Goal: Task Accomplishment & Management: Manage account settings

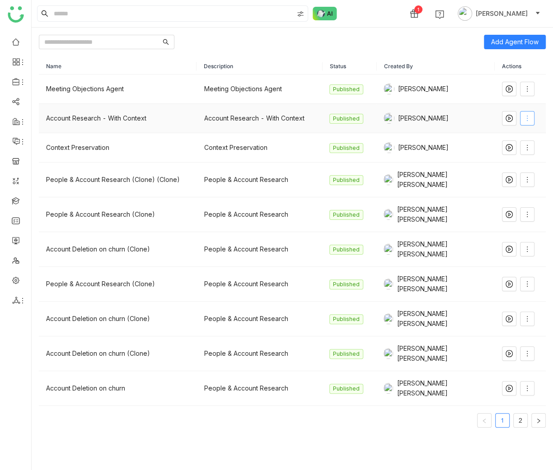
click at [526, 115] on icon at bounding box center [527, 118] width 7 height 7
click at [526, 139] on li "Edit" at bounding box center [507, 136] width 54 height 17
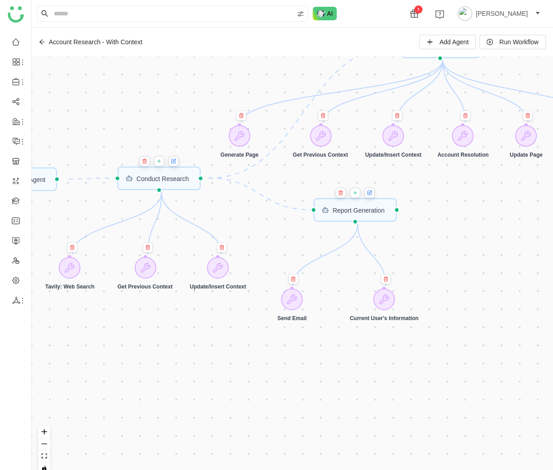
click at [45, 44] on div "Account Research - With Context" at bounding box center [90, 41] width 103 height 7
click at [42, 41] on icon at bounding box center [42, 42] width 6 height 6
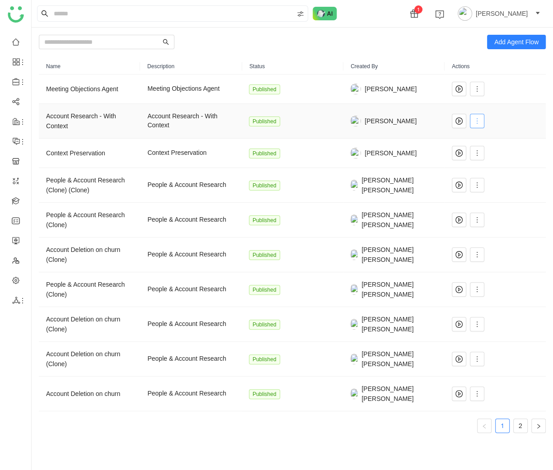
click at [480, 118] on span at bounding box center [477, 120] width 14 height 7
click at [483, 134] on span "Edit" at bounding box center [483, 139] width 17 height 10
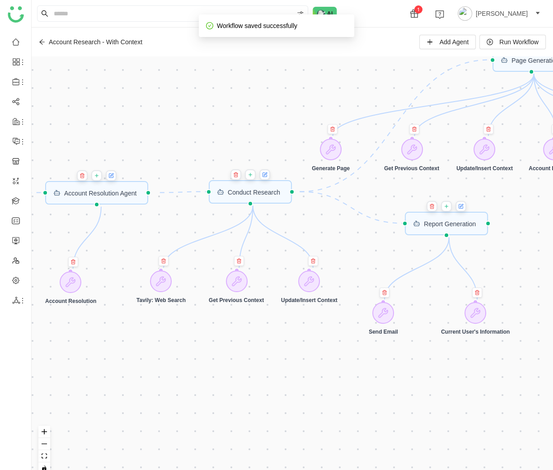
drag, startPoint x: 141, startPoint y: 206, endPoint x: 247, endPoint y: 232, distance: 108.6
click at [247, 232] on div "Trigger Start workflow Page Generation Account Resolution Agent Report Generati…" at bounding box center [292, 268] width 521 height 425
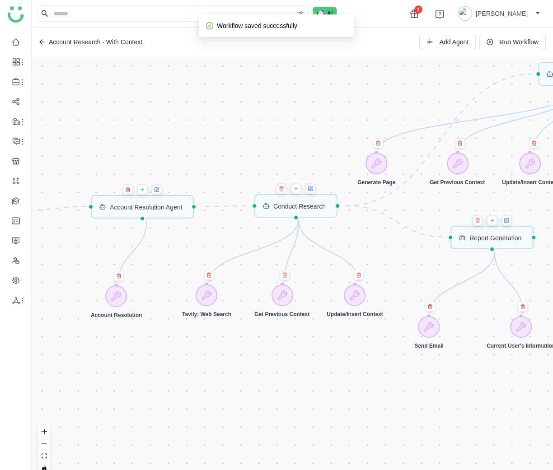
click at [410, 275] on div "Trigger Start workflow Page Generation Account Resolution Agent Report Generati…" at bounding box center [292, 268] width 521 height 425
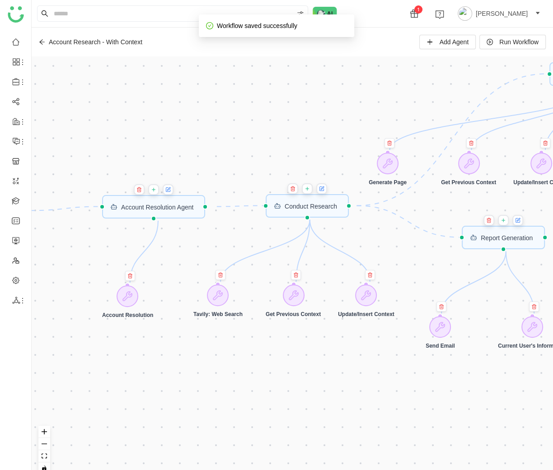
drag, startPoint x: 330, startPoint y: 268, endPoint x: 495, endPoint y: 274, distance: 165.0
click at [495, 274] on div "Trigger Start workflow Page Generation Account Resolution Agent Report Generati…" at bounding box center [292, 268] width 521 height 425
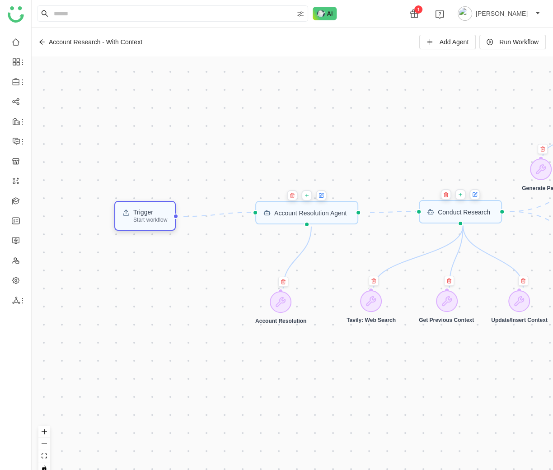
click at [164, 212] on div "Trigger" at bounding box center [150, 212] width 34 height 6
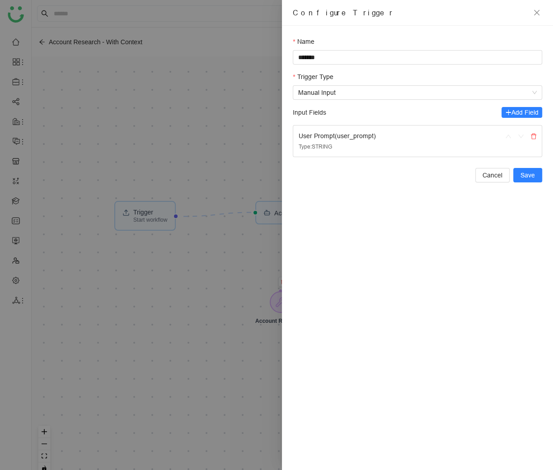
click at [353, 134] on div "User Prompt ( user_prompt )" at bounding box center [395, 136] width 192 height 10
copy div "user_prompt"
click at [46, 50] on div at bounding box center [276, 235] width 553 height 470
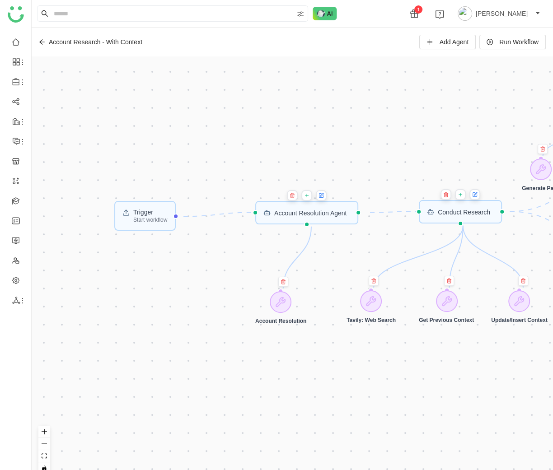
click at [43, 44] on icon at bounding box center [42, 42] width 6 height 6
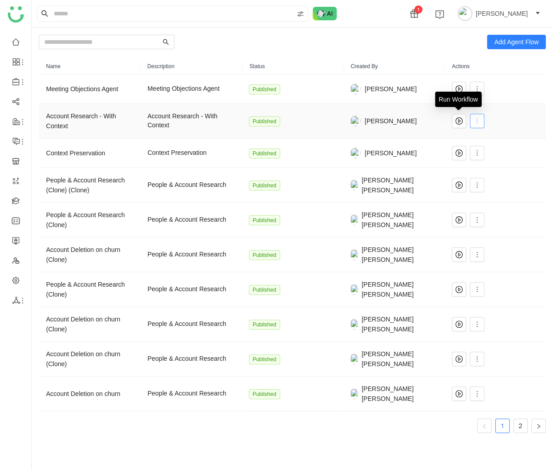
click at [477, 122] on icon at bounding box center [476, 120] width 7 height 7
click at [260, 168] on td "Published" at bounding box center [292, 185] width 101 height 35
click at [478, 153] on icon at bounding box center [476, 153] width 7 height 7
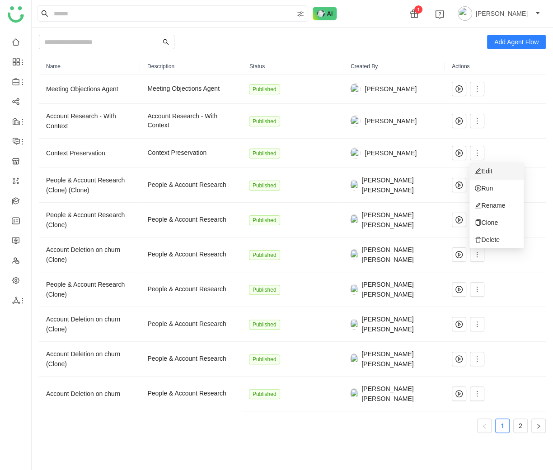
click at [492, 171] on span "Edit" at bounding box center [483, 171] width 17 height 10
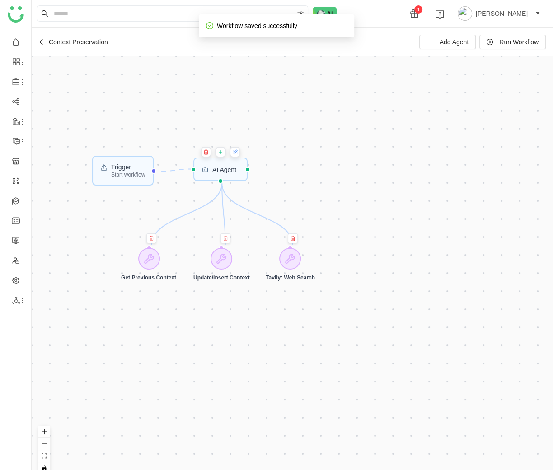
click at [234, 156] on button at bounding box center [234, 152] width 11 height 11
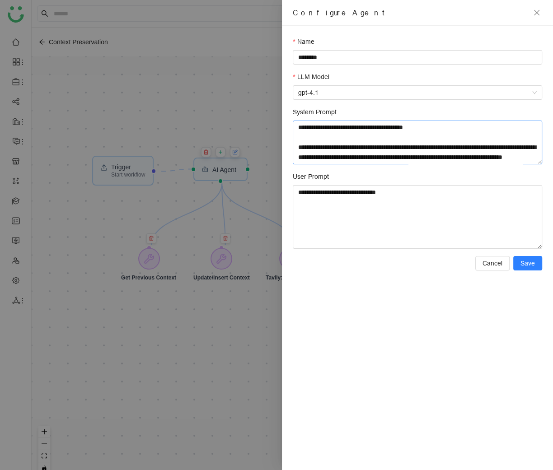
scroll to position [318, 0]
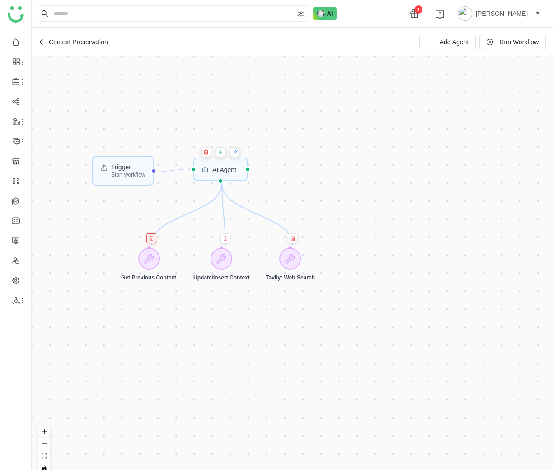
click at [152, 239] on icon at bounding box center [152, 238] width 0 height 1
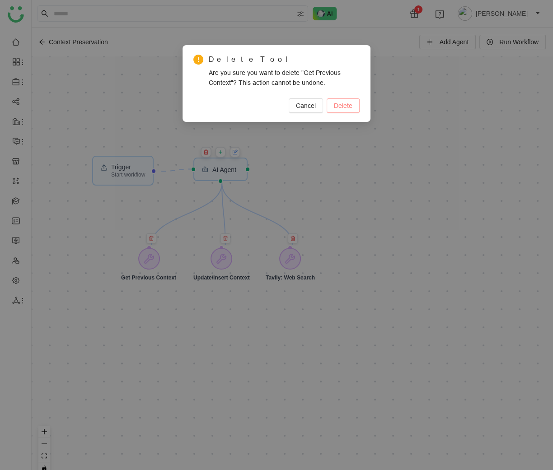
click at [352, 102] on button "Delete" at bounding box center [343, 105] width 33 height 14
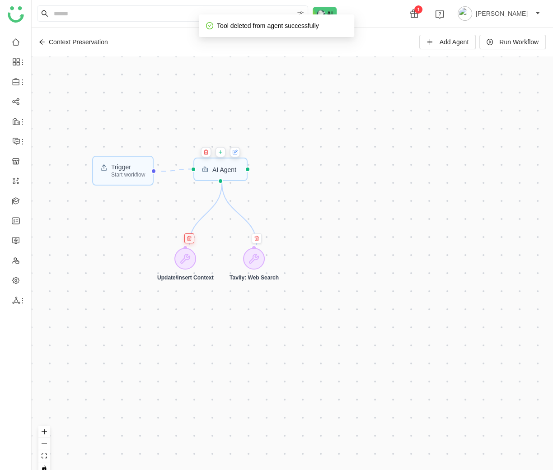
click at [225, 239] on div "Trigger Start workflow AI Agent Update/Insert Context Tavily: Web Search" at bounding box center [292, 268] width 521 height 425
click at [191, 240] on icon at bounding box center [189, 238] width 5 height 5
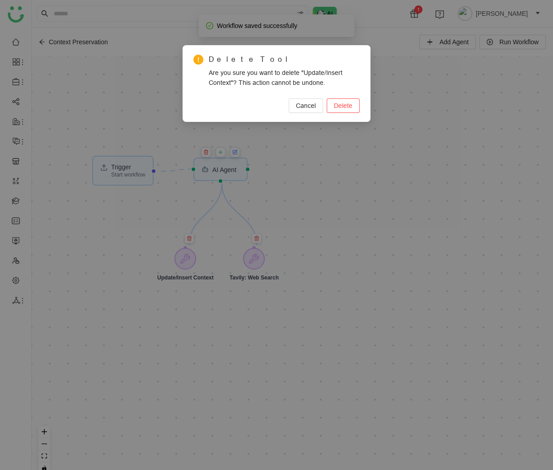
click at [359, 107] on div "Cancel Delete" at bounding box center [276, 105] width 166 height 14
click at [345, 106] on span "Delete" at bounding box center [343, 106] width 19 height 10
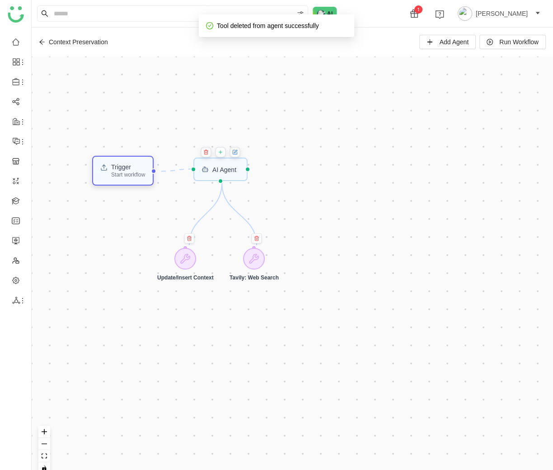
click at [140, 169] on div "Trigger" at bounding box center [128, 167] width 34 height 6
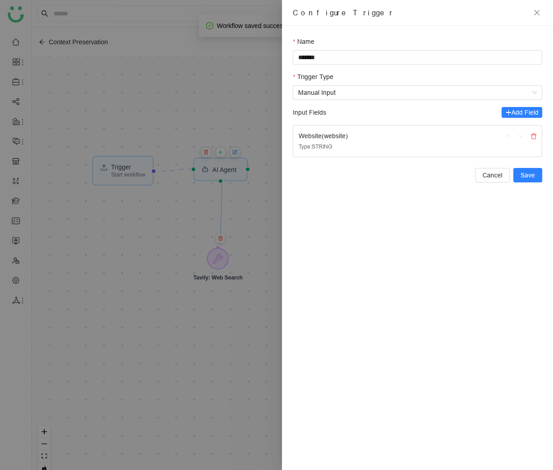
click at [333, 136] on div "Website ( website )" at bounding box center [395, 136] width 192 height 10
click at [298, 180] on div "Cancel Save" at bounding box center [417, 175] width 249 height 14
click at [270, 181] on div at bounding box center [276, 235] width 553 height 470
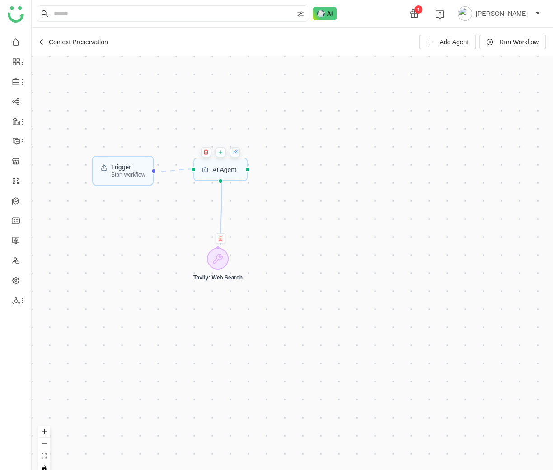
click at [42, 42] on icon at bounding box center [42, 42] width 6 height 6
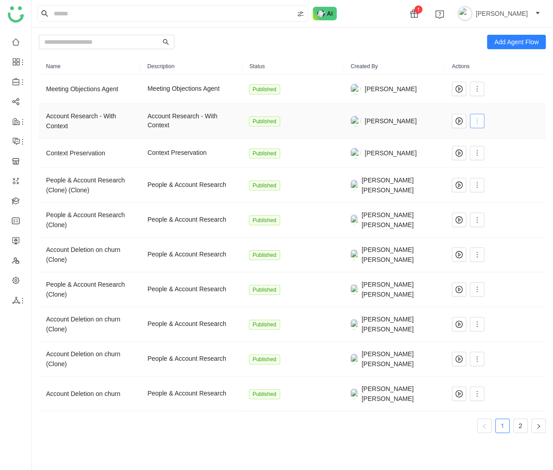
click at [480, 120] on icon at bounding box center [476, 120] width 7 height 7
click at [494, 192] on span "Clone" at bounding box center [486, 191] width 23 height 10
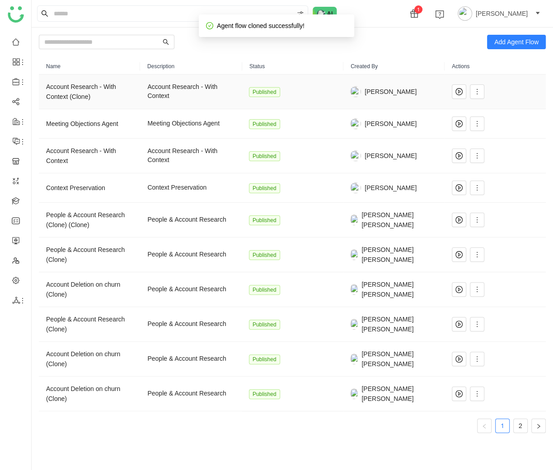
click at [485, 94] on td at bounding box center [494, 92] width 101 height 35
click at [480, 94] on icon at bounding box center [476, 91] width 7 height 7
click at [483, 113] on span "Edit" at bounding box center [483, 110] width 17 height 10
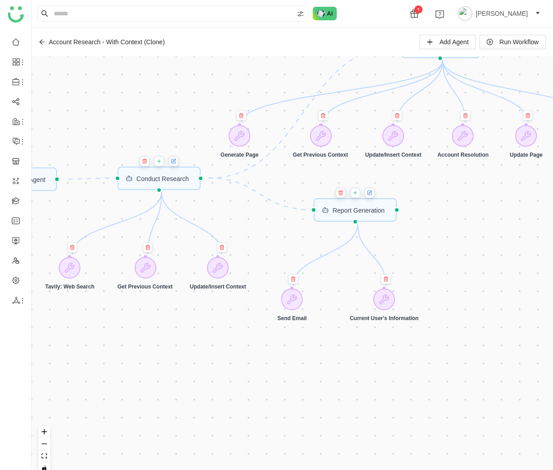
click at [346, 195] on button at bounding box center [340, 192] width 11 height 11
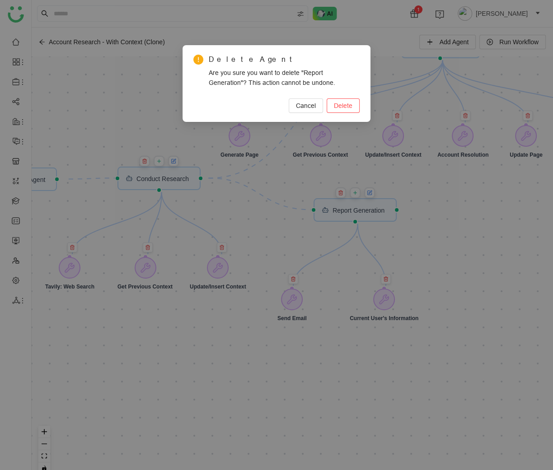
click at [348, 113] on div "Delete Agent Are you sure you want to delete "Report Generation"? This action c…" at bounding box center [276, 83] width 188 height 77
click at [344, 107] on span "Delete" at bounding box center [343, 106] width 19 height 10
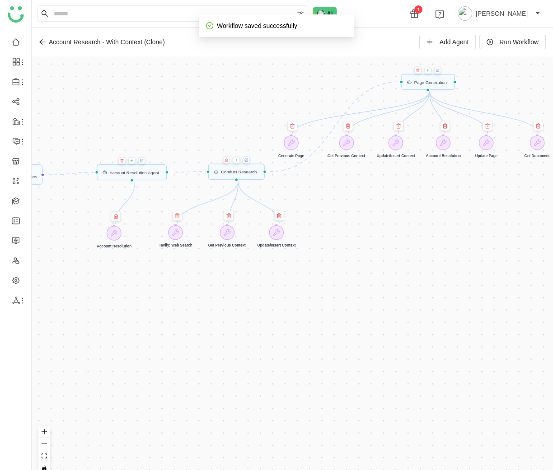
click at [421, 73] on button at bounding box center [417, 69] width 7 height 7
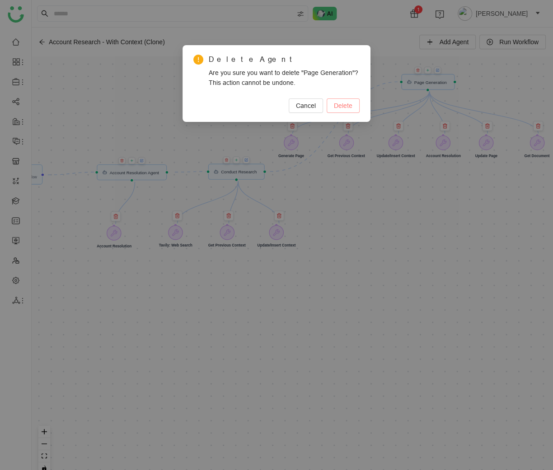
click at [345, 101] on span "Delete" at bounding box center [343, 106] width 19 height 10
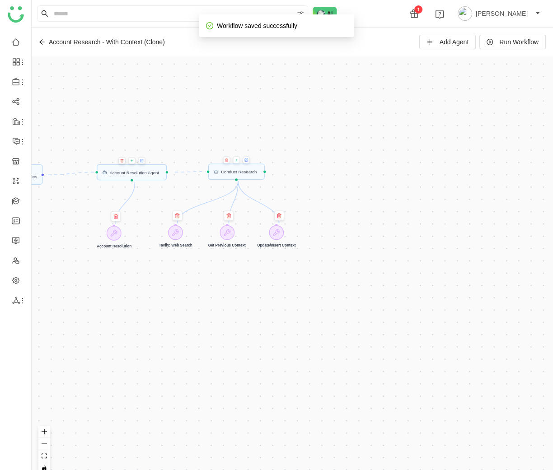
click at [248, 161] on icon at bounding box center [246, 160] width 3 height 3
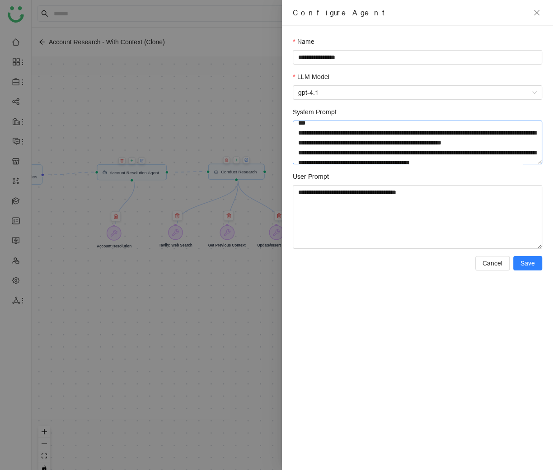
scroll to position [1063, 0]
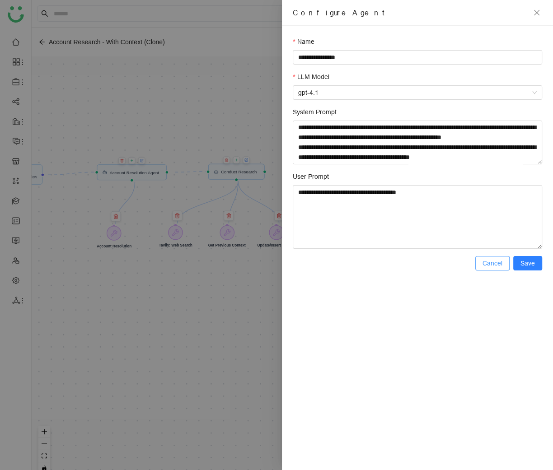
click at [487, 266] on span "Cancel" at bounding box center [492, 263] width 20 height 10
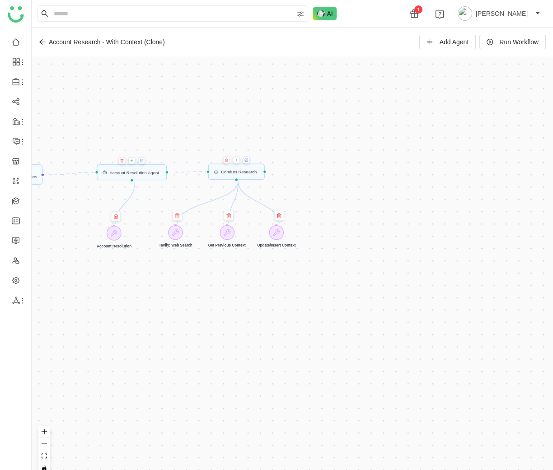
click at [41, 40] on icon at bounding box center [41, 41] width 5 height 5
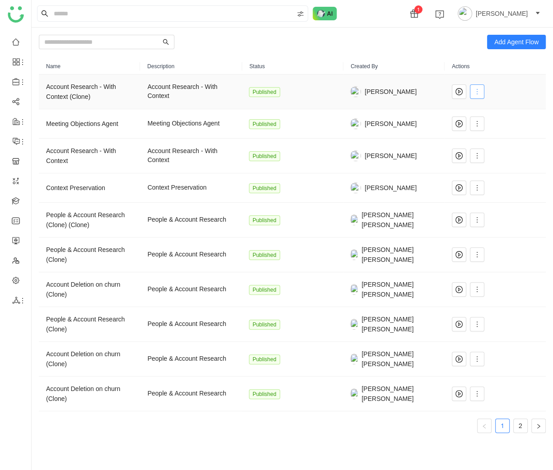
click at [470, 89] on span at bounding box center [477, 91] width 14 height 7
click at [485, 114] on span "Edit" at bounding box center [483, 110] width 17 height 10
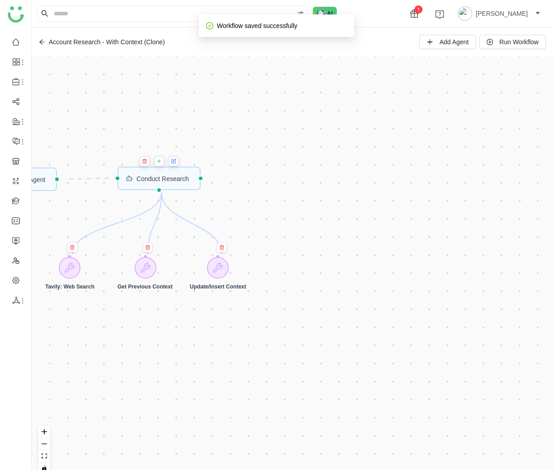
click at [41, 47] on div "Account Research - With Context (Clone) Add Agent Run Workflow" at bounding box center [292, 42] width 521 height 29
click at [40, 43] on icon at bounding box center [42, 42] width 6 height 6
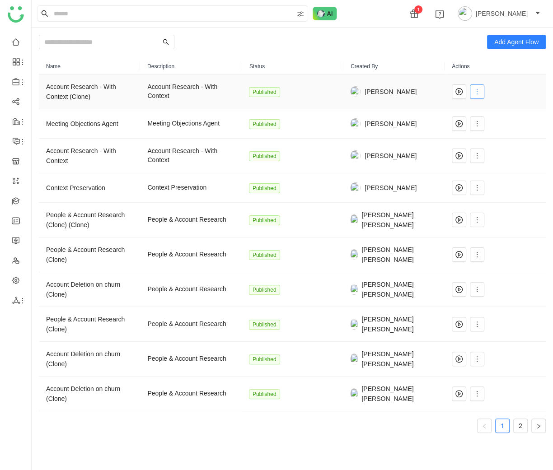
click at [473, 93] on icon at bounding box center [476, 91] width 7 height 7
click at [482, 141] on span "Rename" at bounding box center [490, 145] width 30 height 10
click at [474, 96] on button at bounding box center [477, 91] width 14 height 14
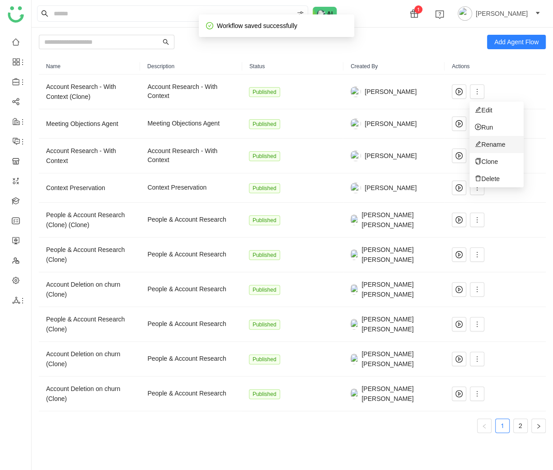
click at [486, 152] on li "Rename" at bounding box center [496, 144] width 54 height 17
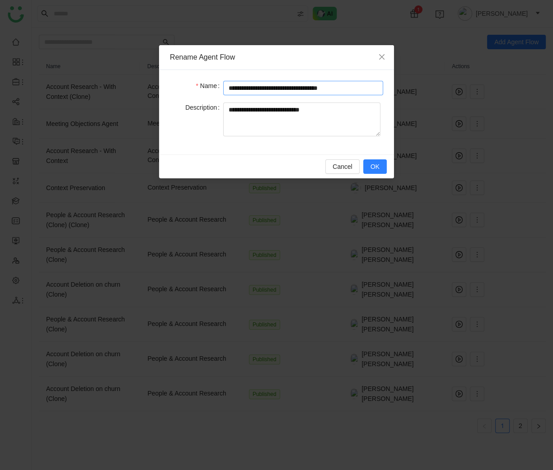
click at [350, 87] on input "**********" at bounding box center [303, 88] width 160 height 14
click at [284, 86] on input "**********" at bounding box center [303, 88] width 160 height 14
type input "**********"
click at [370, 165] on button "OK" at bounding box center [374, 166] width 23 height 14
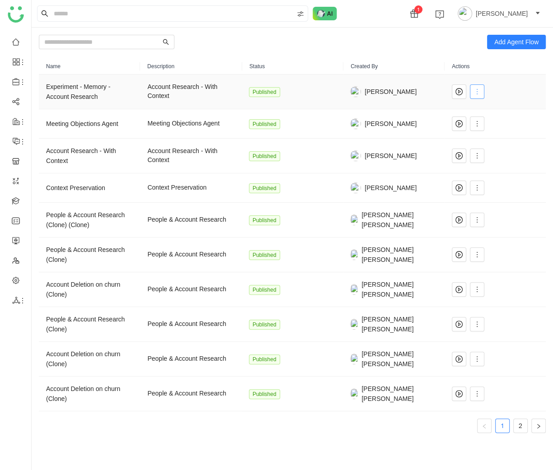
click at [478, 91] on icon at bounding box center [476, 91] width 7 height 7
click at [489, 108] on span "Edit" at bounding box center [483, 110] width 17 height 10
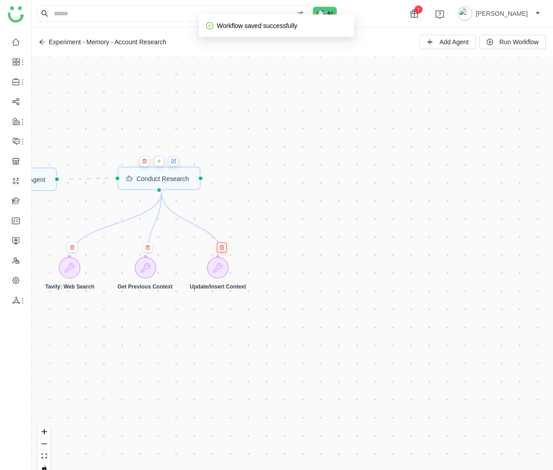
click at [221, 244] on button at bounding box center [222, 248] width 10 height 10
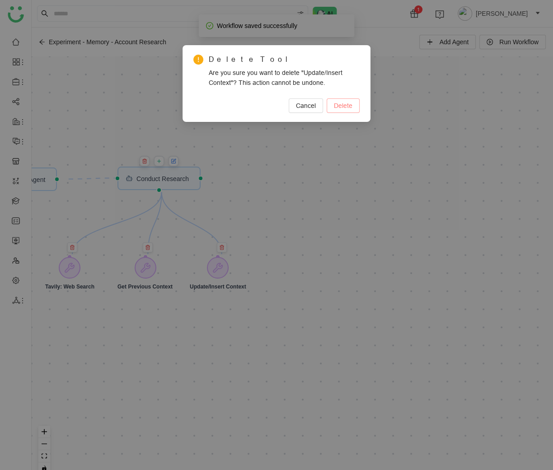
click at [337, 103] on span "Delete" at bounding box center [343, 106] width 19 height 10
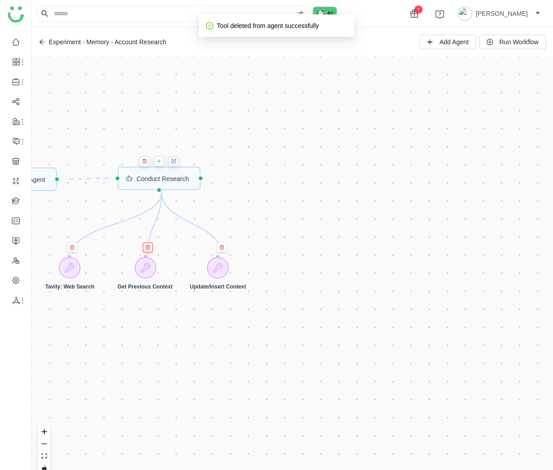
click at [149, 249] on icon at bounding box center [147, 247] width 5 height 5
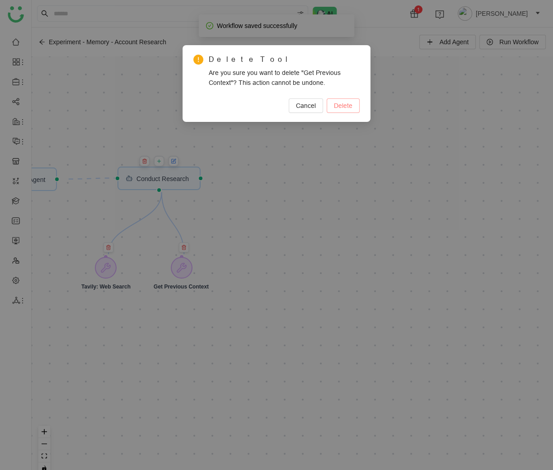
click at [337, 100] on button "Delete" at bounding box center [343, 105] width 33 height 14
